Goal: Find specific page/section: Find specific page/section

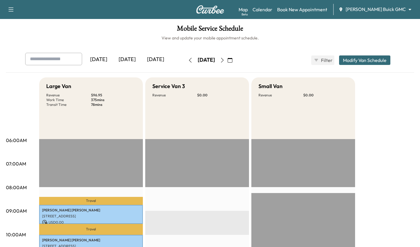
click at [129, 61] on div "[DATE]" at bounding box center [127, 60] width 28 height 14
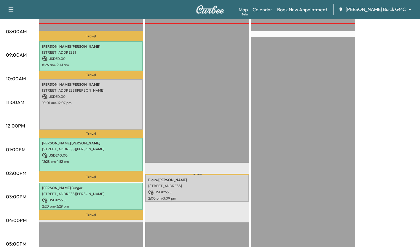
scroll to position [156, 0]
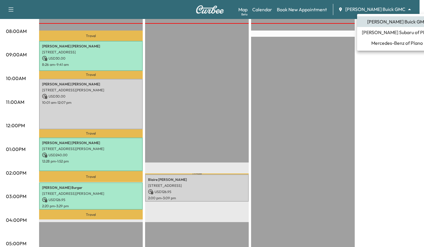
click at [383, 33] on span "Ewing Subaru of Plano" at bounding box center [397, 32] width 71 height 7
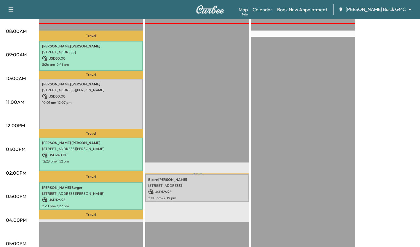
scroll to position [0, 0]
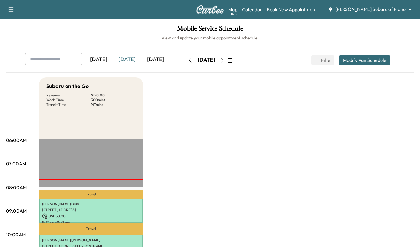
click at [405, 11] on body "Support Log Out Map Beta Calendar Book New Appointment Ewing Subaru of Plano **…" at bounding box center [210, 123] width 420 height 247
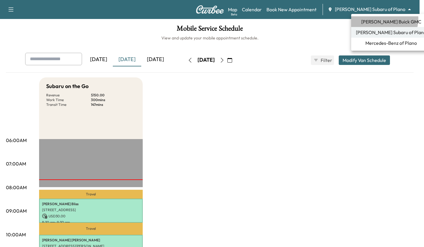
click at [384, 19] on span "[PERSON_NAME] Buick GMC" at bounding box center [392, 21] width 60 height 7
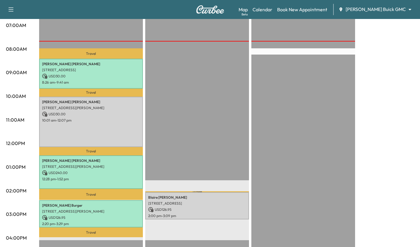
scroll to position [139, 0]
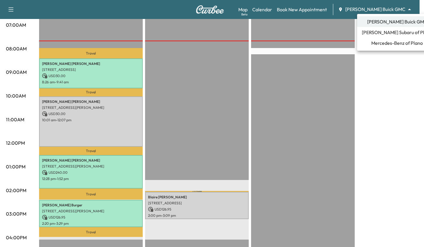
click at [402, 45] on span "Mercedes-Benz of Plano" at bounding box center [398, 42] width 52 height 7
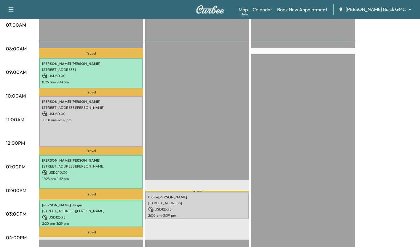
scroll to position [0, 0]
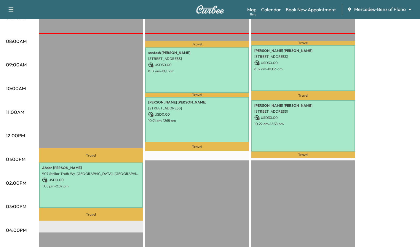
scroll to position [147, 0]
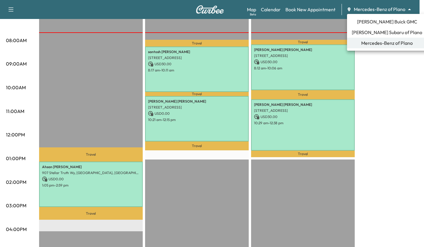
click at [382, 20] on span "[PERSON_NAME] Buick GMC" at bounding box center [387, 21] width 60 height 7
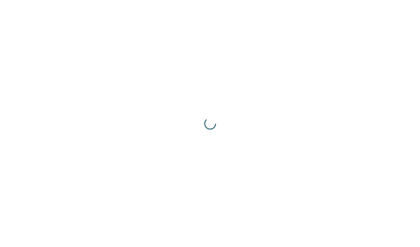
scroll to position [0, 0]
